Goal: Task Accomplishment & Management: Use online tool/utility

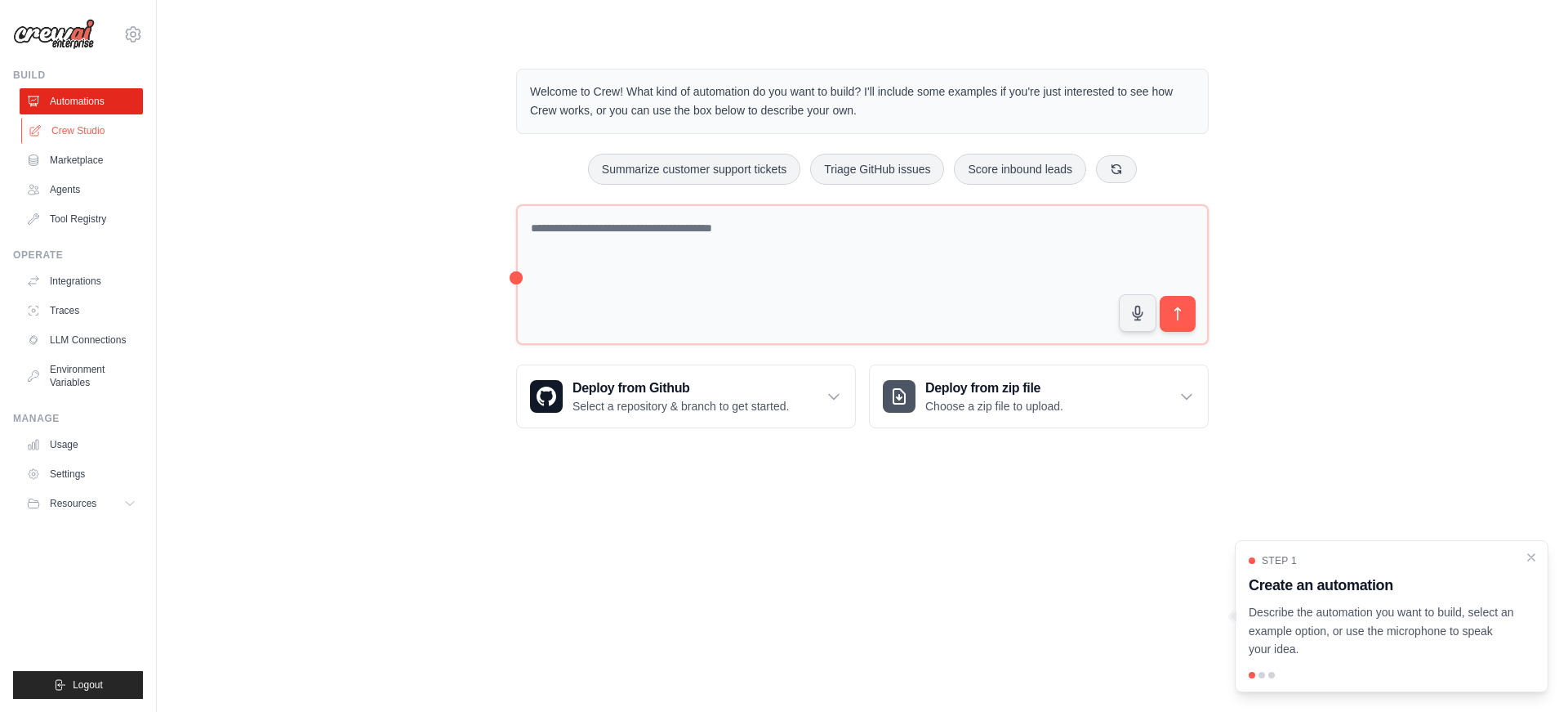
click at [98, 131] on link "Crew Studio" at bounding box center [82, 130] width 124 height 26
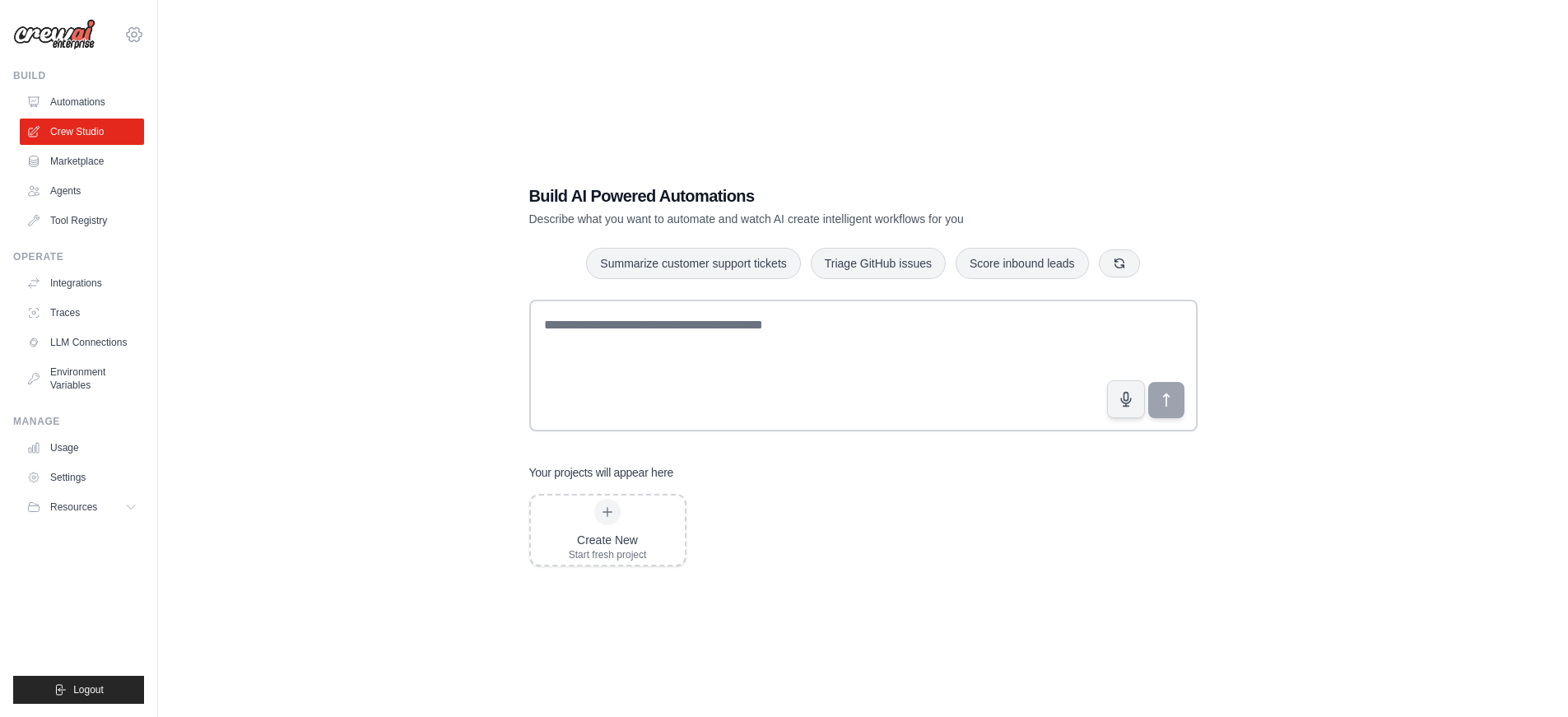
click at [134, 31] on icon at bounding box center [134, 34] width 20 height 19
click at [118, 120] on link "Settings" at bounding box center [134, 111] width 145 height 30
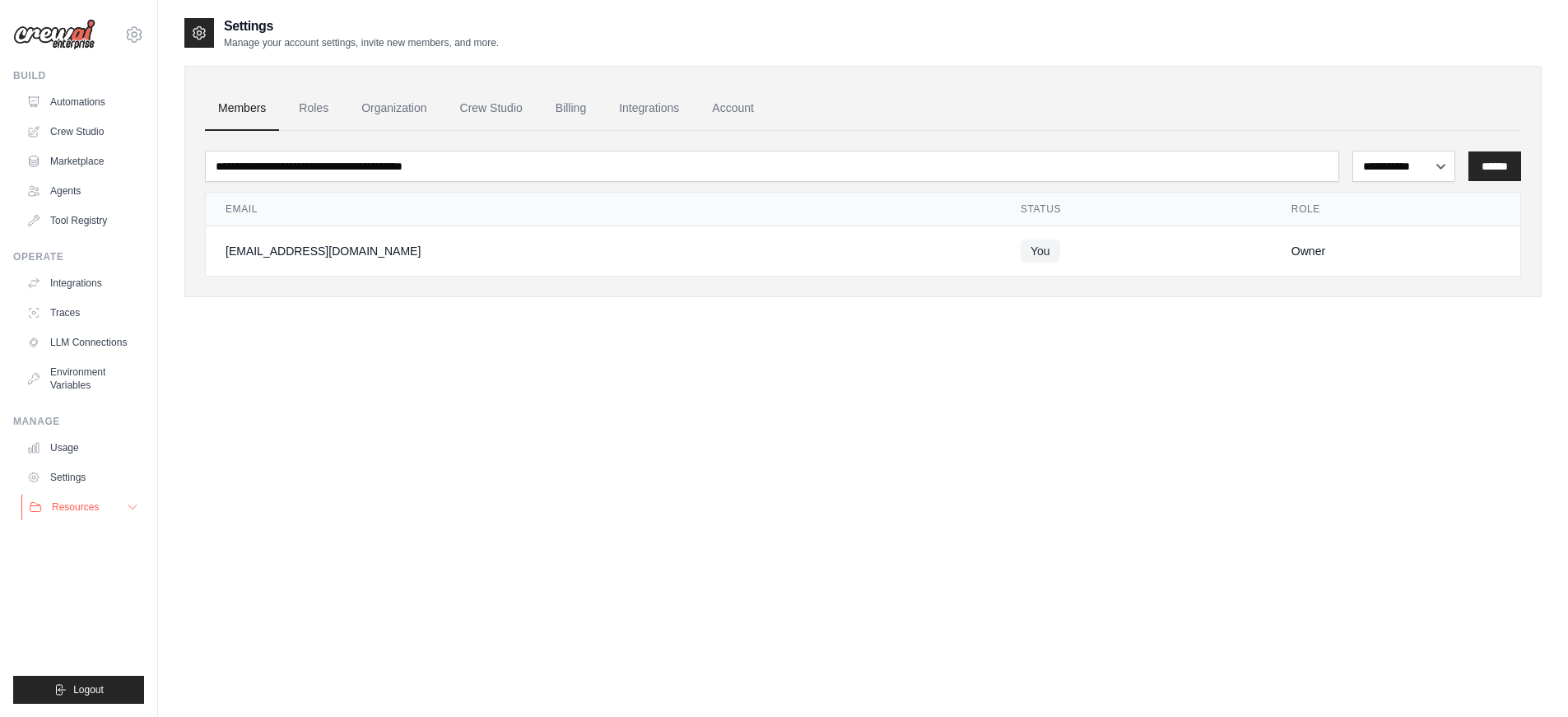
click at [113, 514] on button "Resources" at bounding box center [83, 506] width 125 height 26
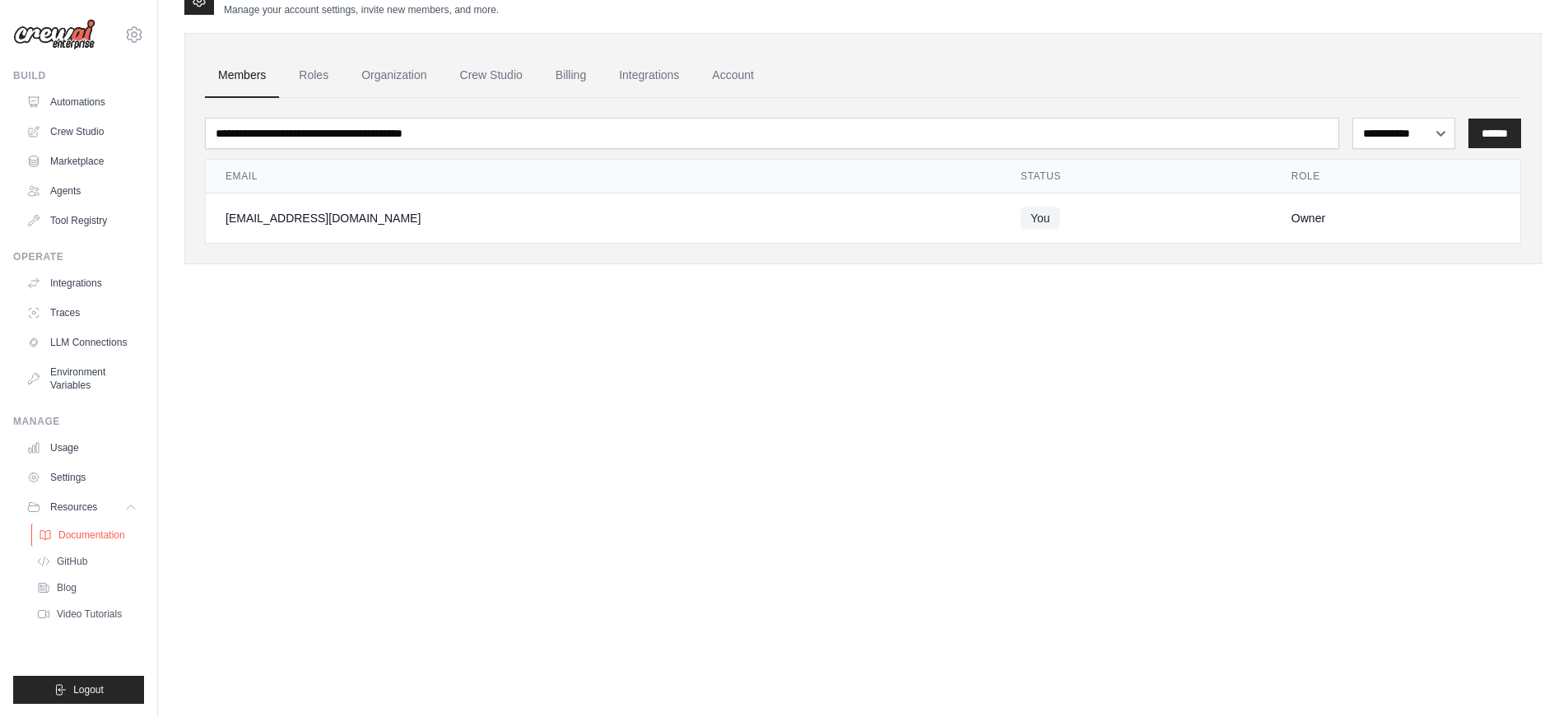
click at [103, 537] on span "Documentation" at bounding box center [92, 535] width 67 height 14
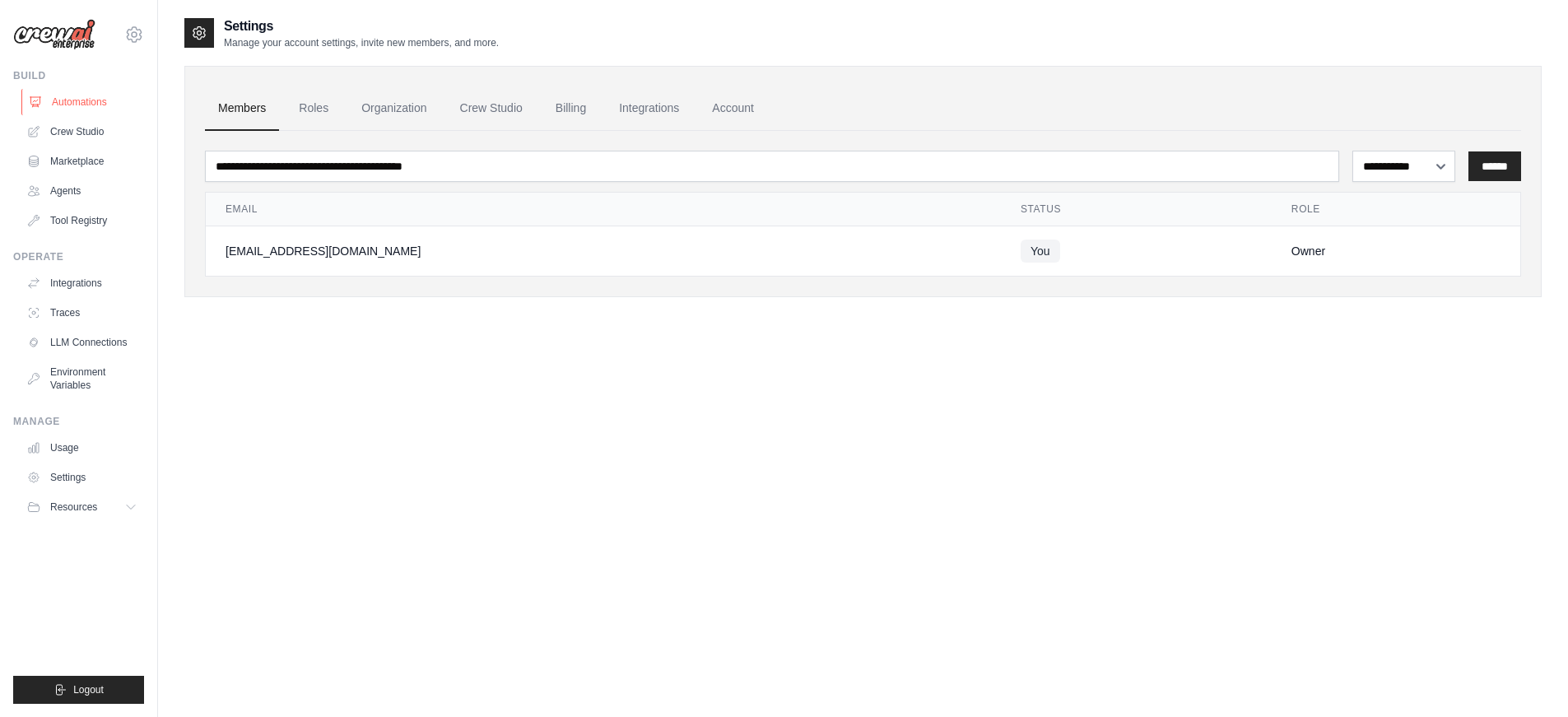
click at [70, 98] on link "Automations" at bounding box center [83, 102] width 125 height 26
click at [101, 188] on link "Agents" at bounding box center [83, 191] width 125 height 26
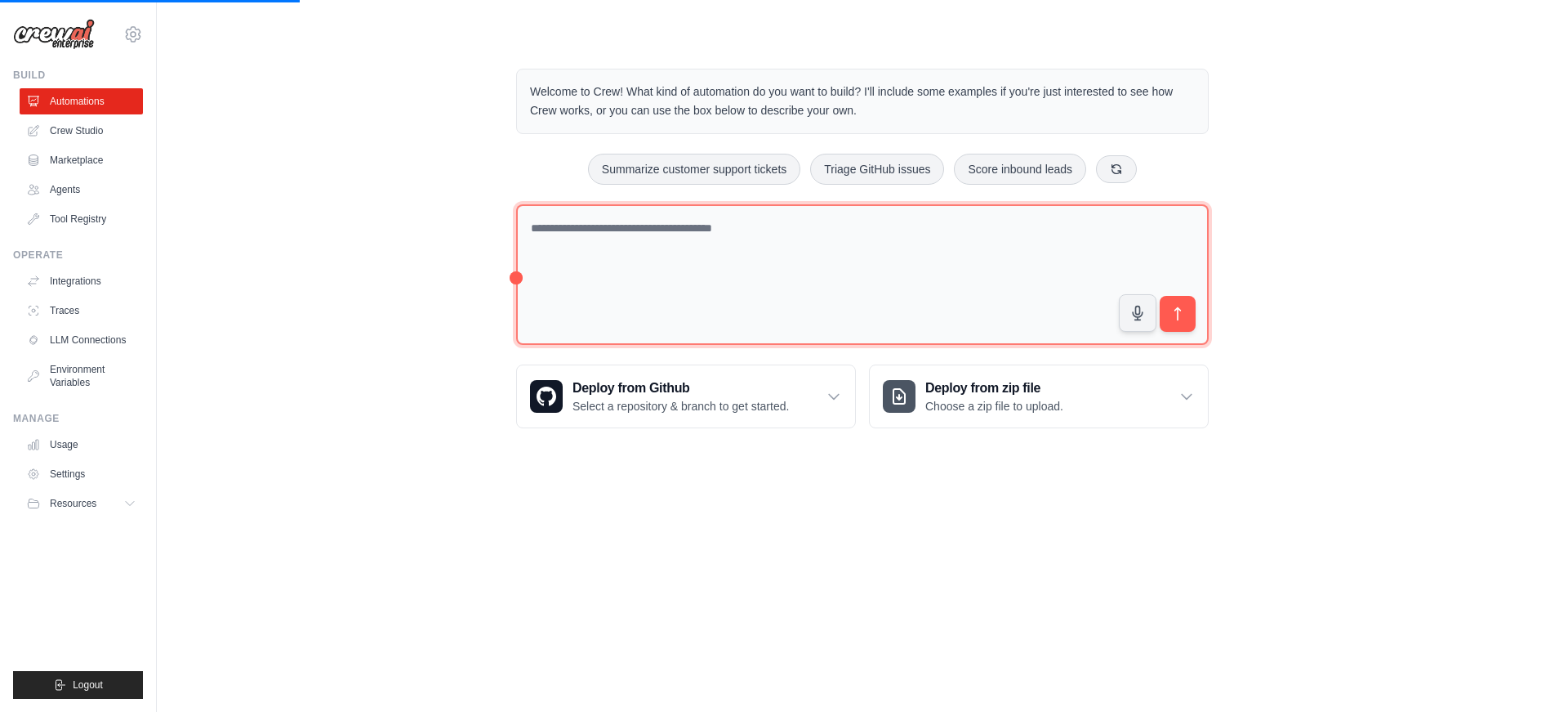
click at [670, 283] on textarea at bounding box center [862, 275] width 692 height 141
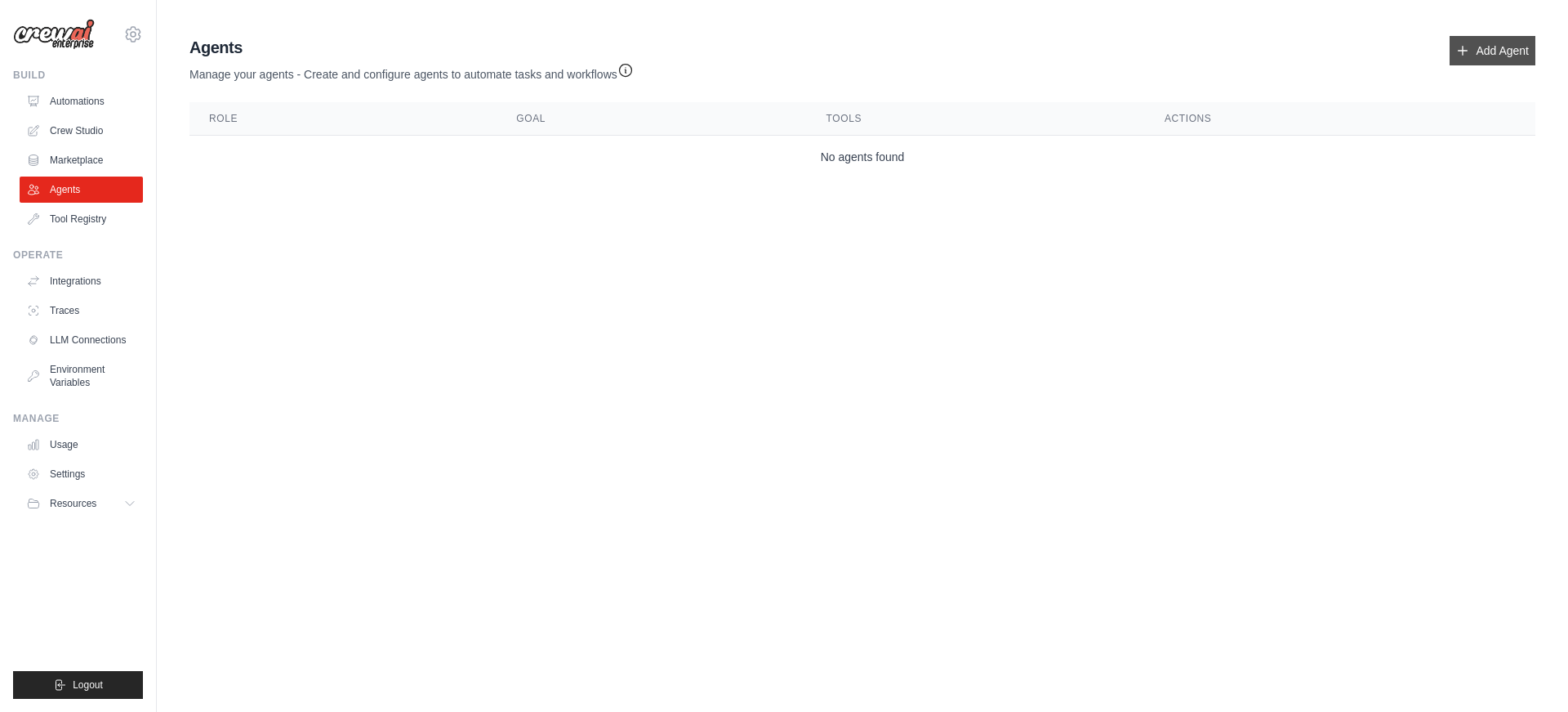
click at [777, 56] on link "Add Agent" at bounding box center [1492, 50] width 86 height 29
